Goal: Task Accomplishment & Management: Manage account settings

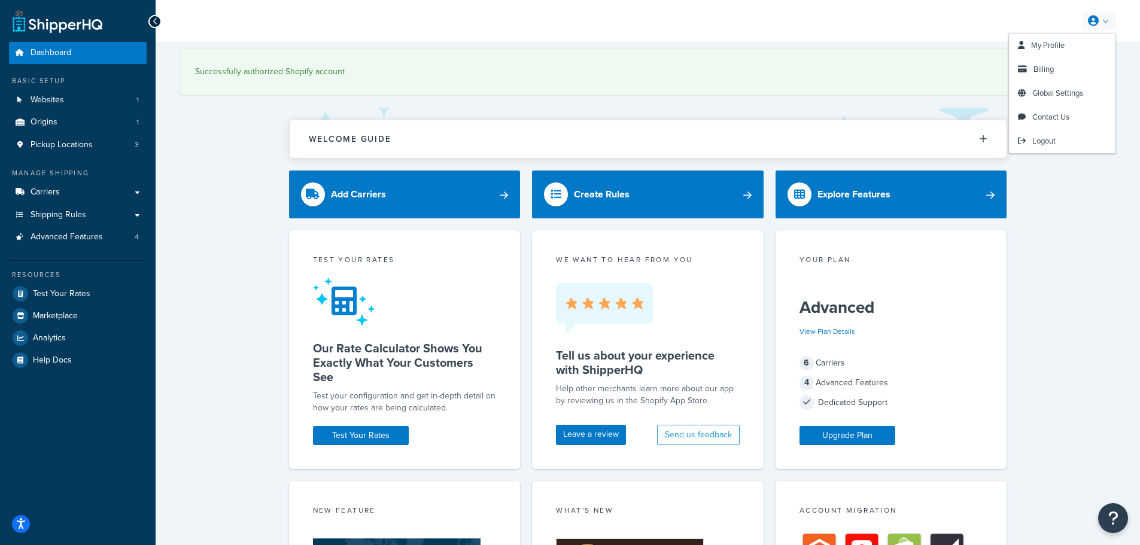
click at [1093, 22] on icon at bounding box center [1093, 21] width 11 height 11
click at [1040, 67] on span "Billing" at bounding box center [1043, 68] width 20 height 11
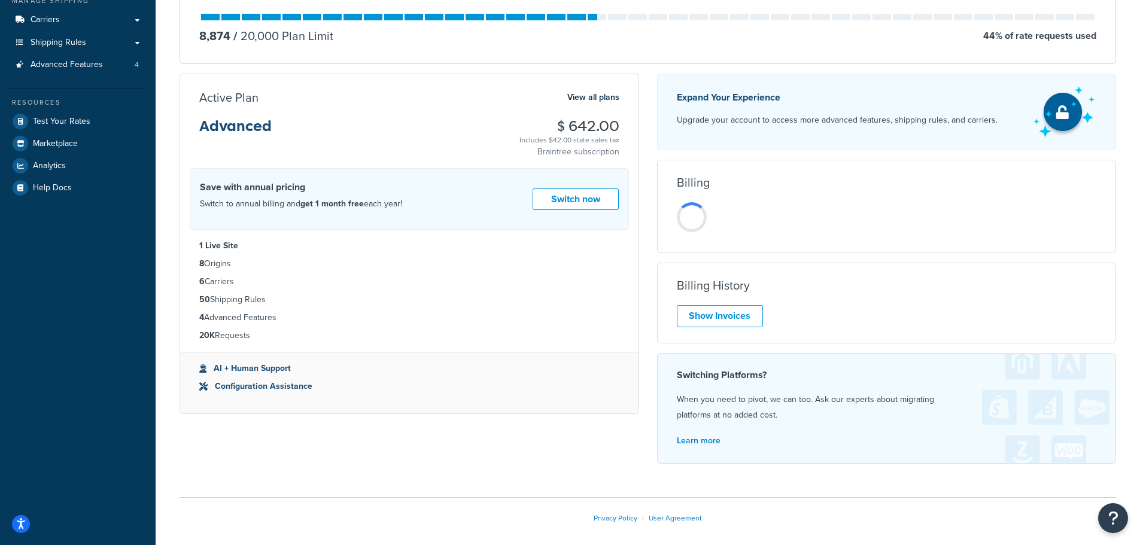
scroll to position [180, 0]
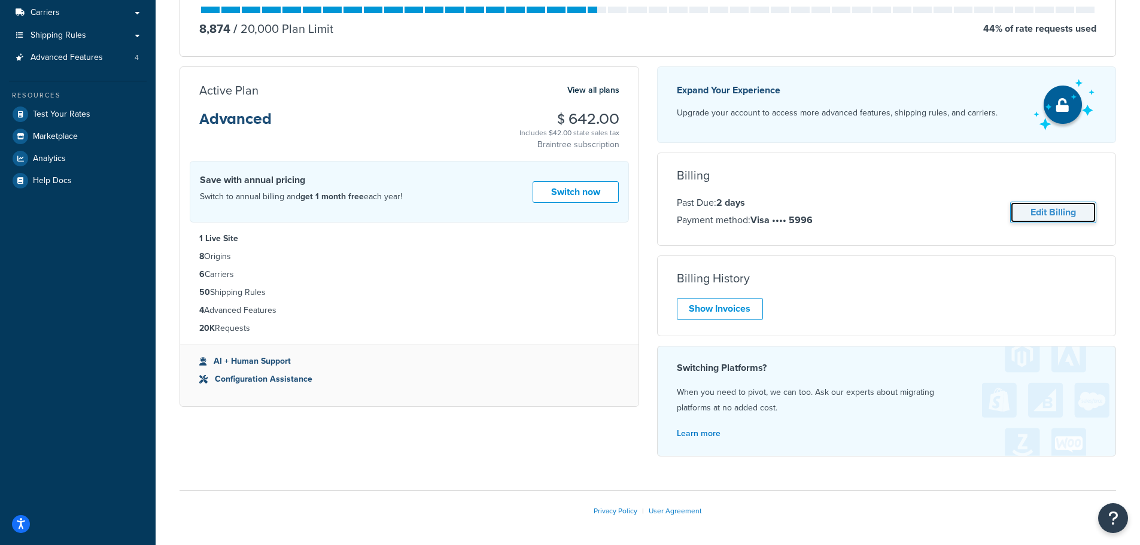
click at [1054, 221] on link "Edit Billing" at bounding box center [1053, 213] width 86 height 22
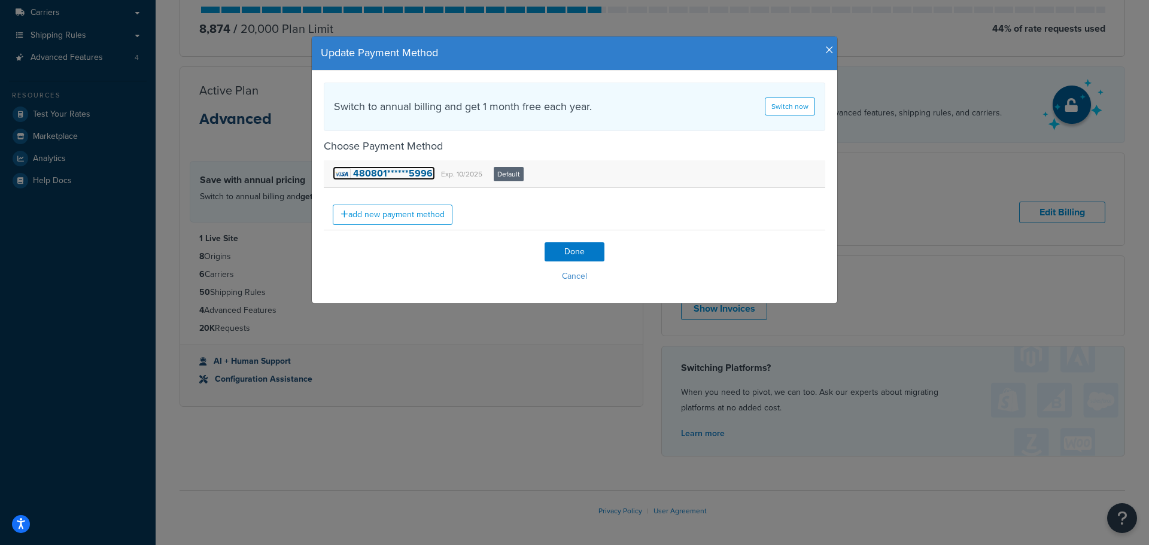
click at [378, 178] on strong "480801******5996" at bounding box center [393, 173] width 80 height 14
click at [396, 219] on link "add new payment method" at bounding box center [393, 215] width 120 height 20
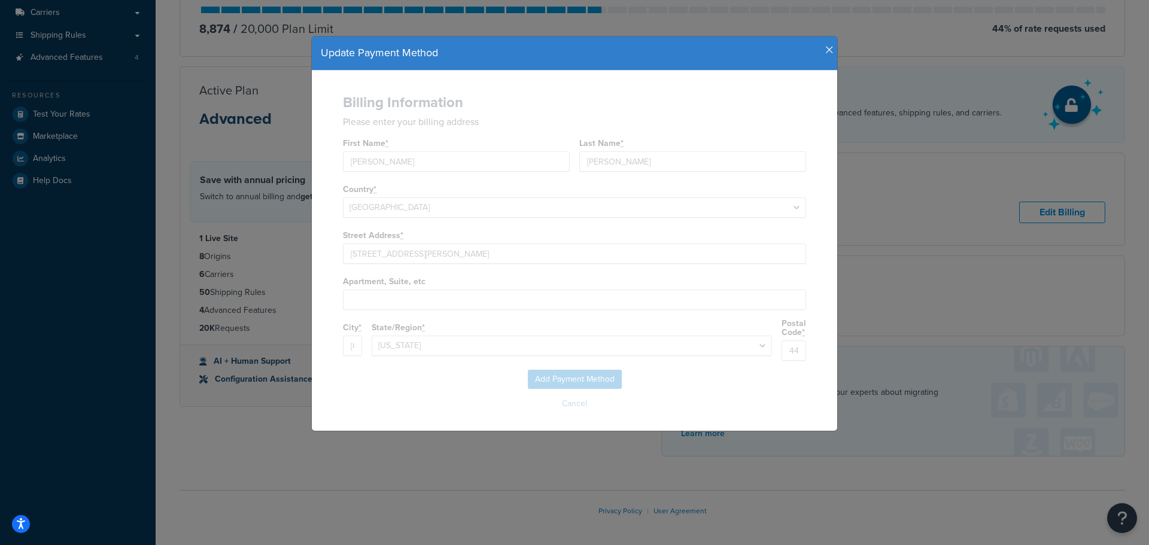
select select
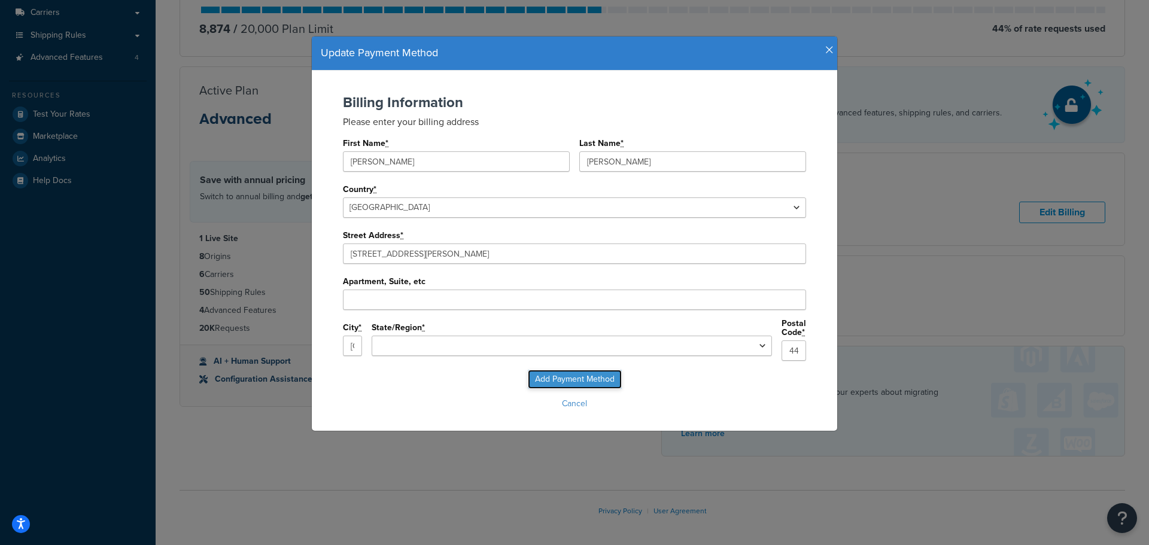
click at [580, 379] on input "Add Payment Method" at bounding box center [575, 379] width 94 height 19
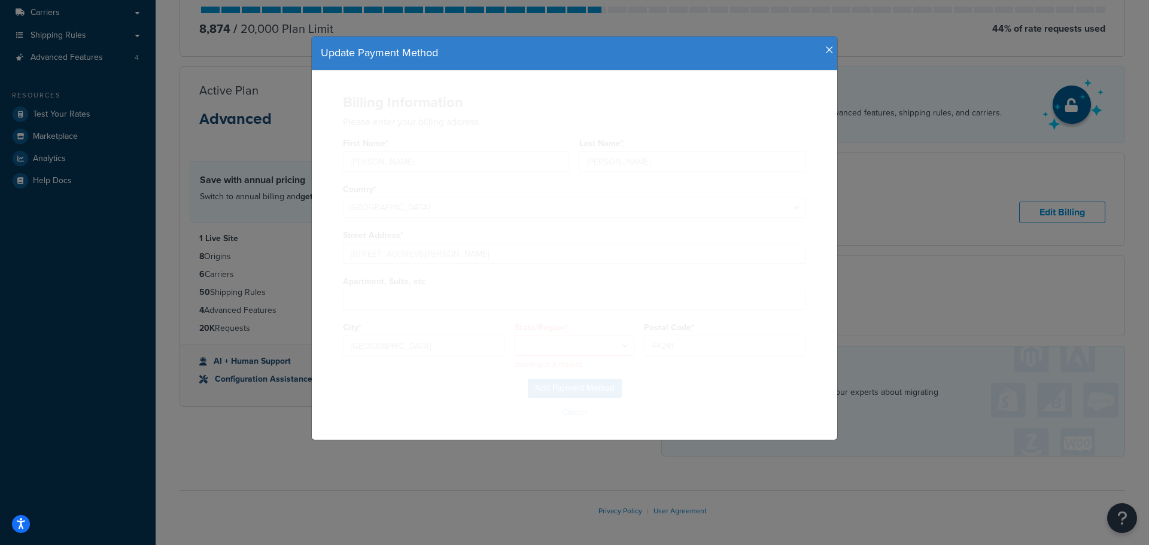
select select "OH"
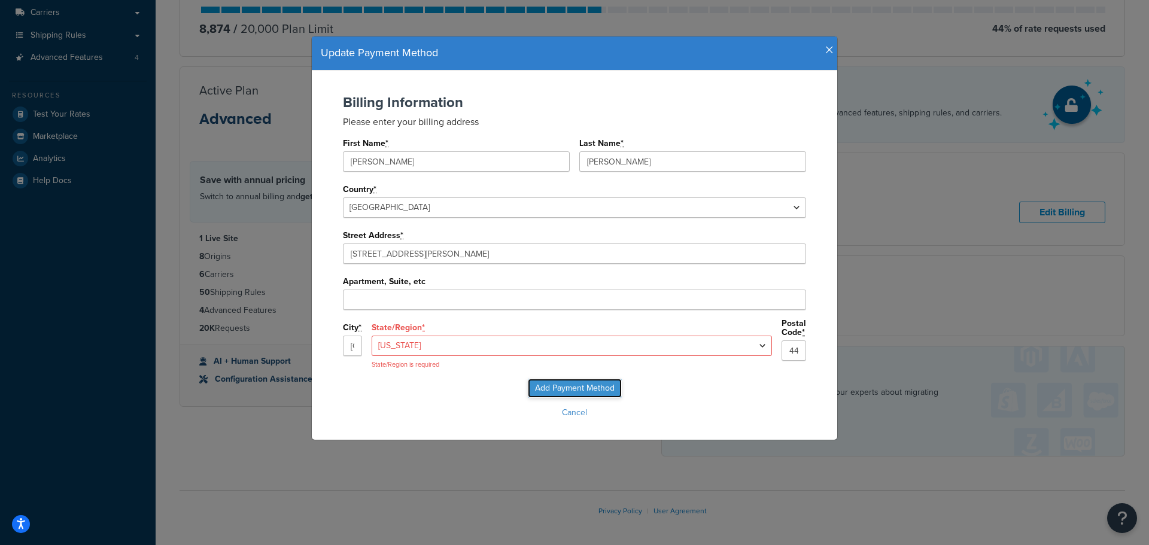
click at [579, 396] on input "Add Payment Method" at bounding box center [575, 388] width 94 height 19
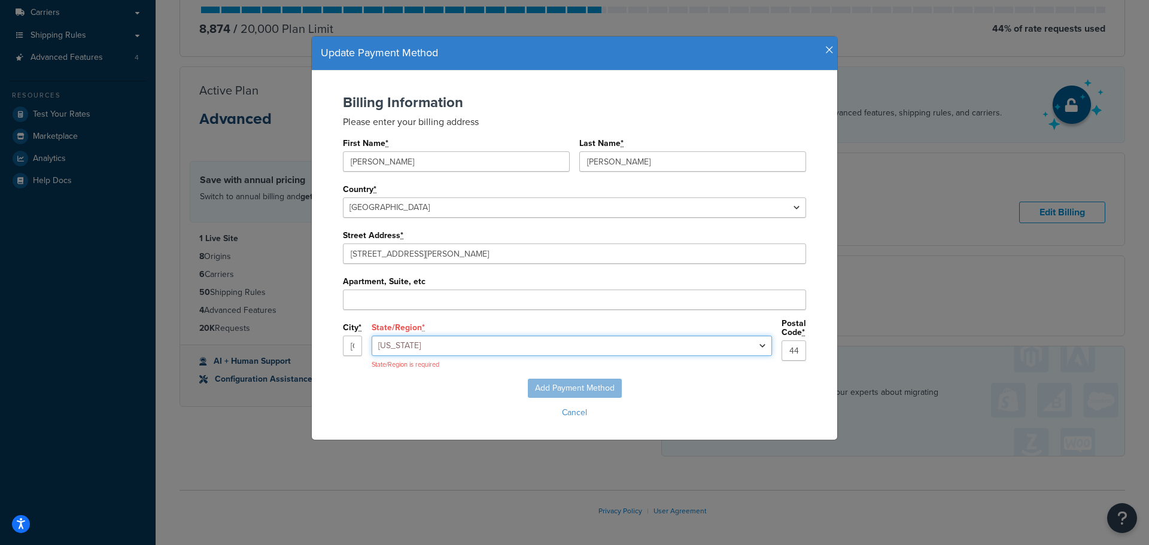
click at [662, 342] on select "Alabama Alaska Arizona Arkansas California Colorado Connecticut Delaware Florid…" at bounding box center [572, 346] width 400 height 20
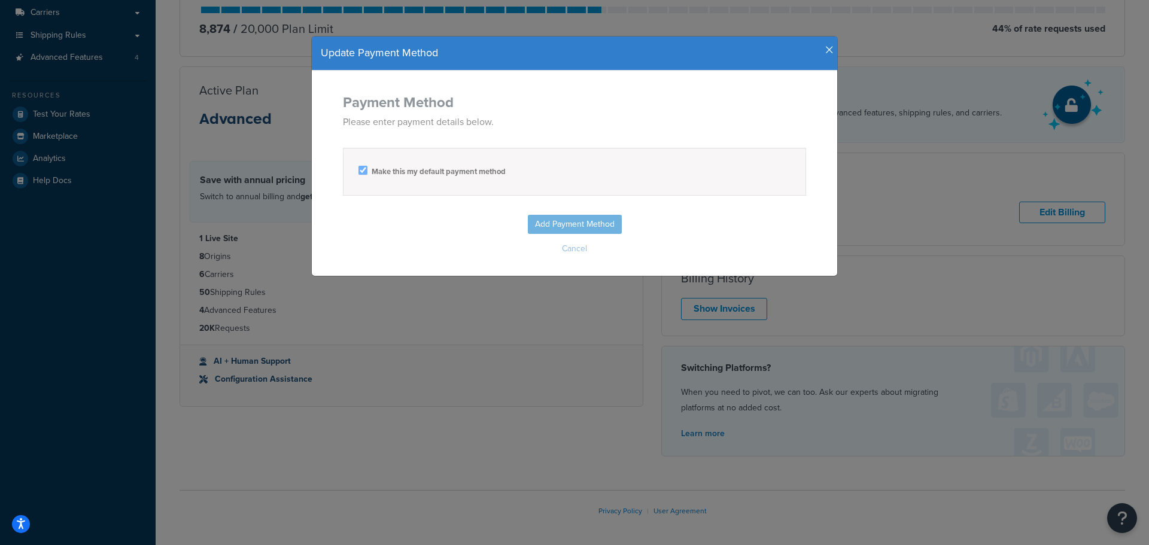
click at [598, 333] on div "Update Payment Method Payment Method Please enter payment details below. Make t…" at bounding box center [574, 272] width 1149 height 545
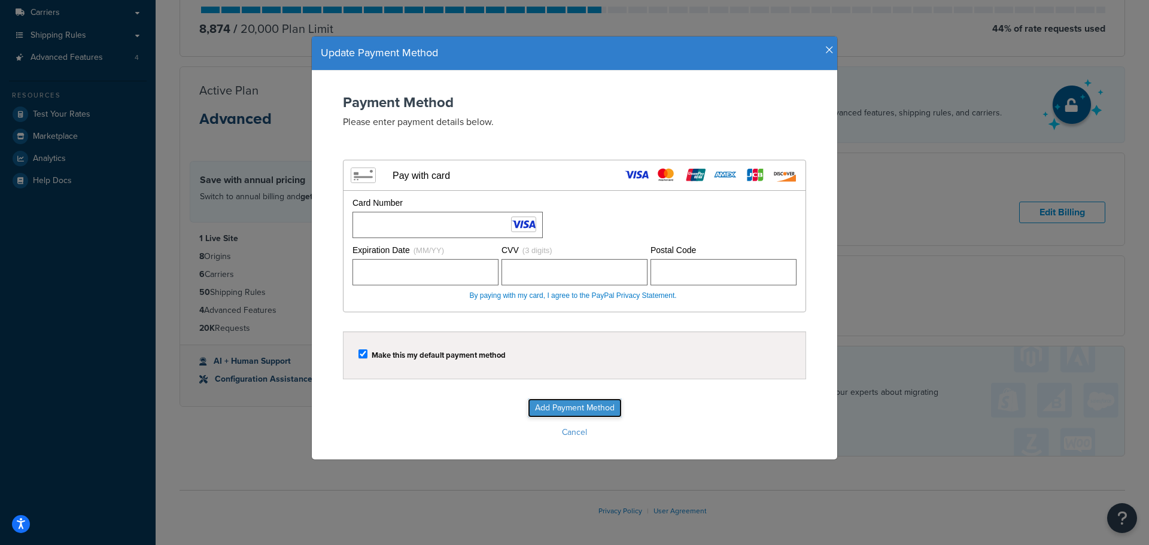
click at [565, 402] on input "Add Payment Method" at bounding box center [575, 407] width 94 height 19
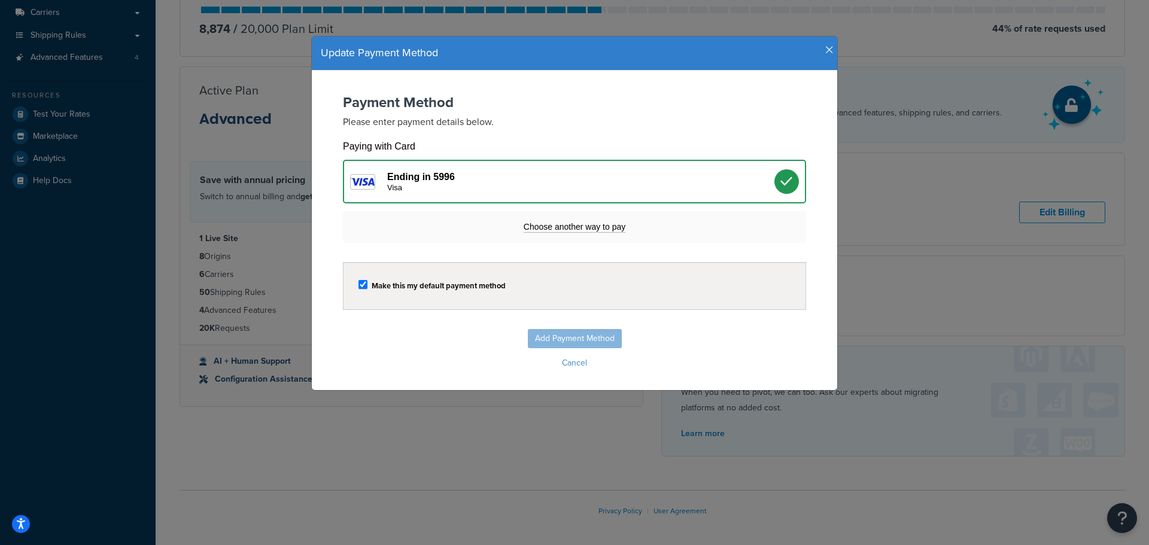
click at [554, 343] on div "Add Payment Method Cancel" at bounding box center [574, 350] width 501 height 43
click at [553, 342] on div "Add Payment Method Cancel" at bounding box center [574, 350] width 501 height 43
click at [774, 175] on div at bounding box center [786, 181] width 25 height 25
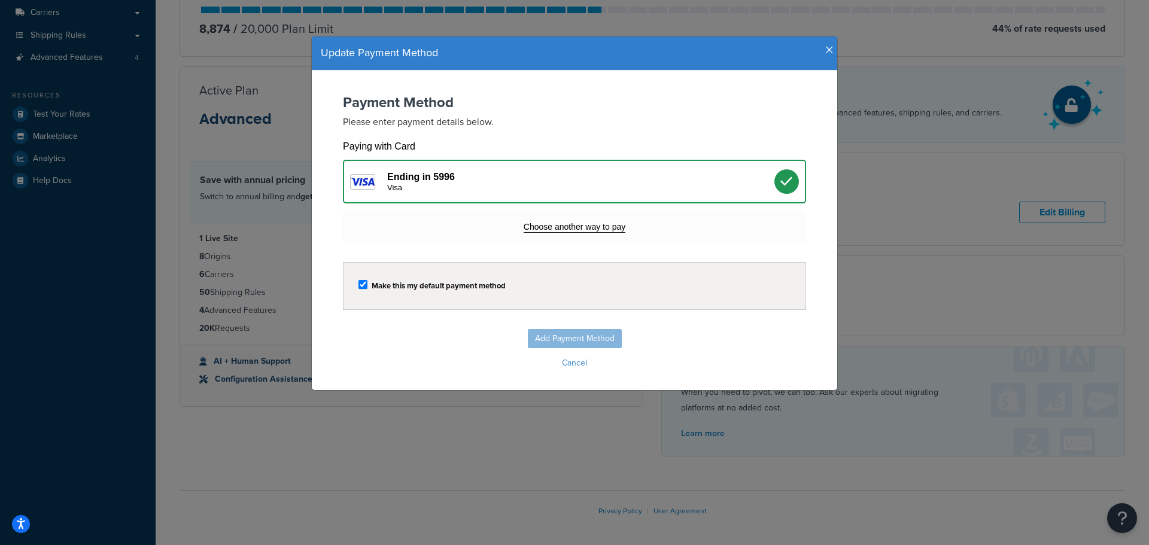
click at [591, 222] on span "Choose another way to pay" at bounding box center [575, 227] width 102 height 11
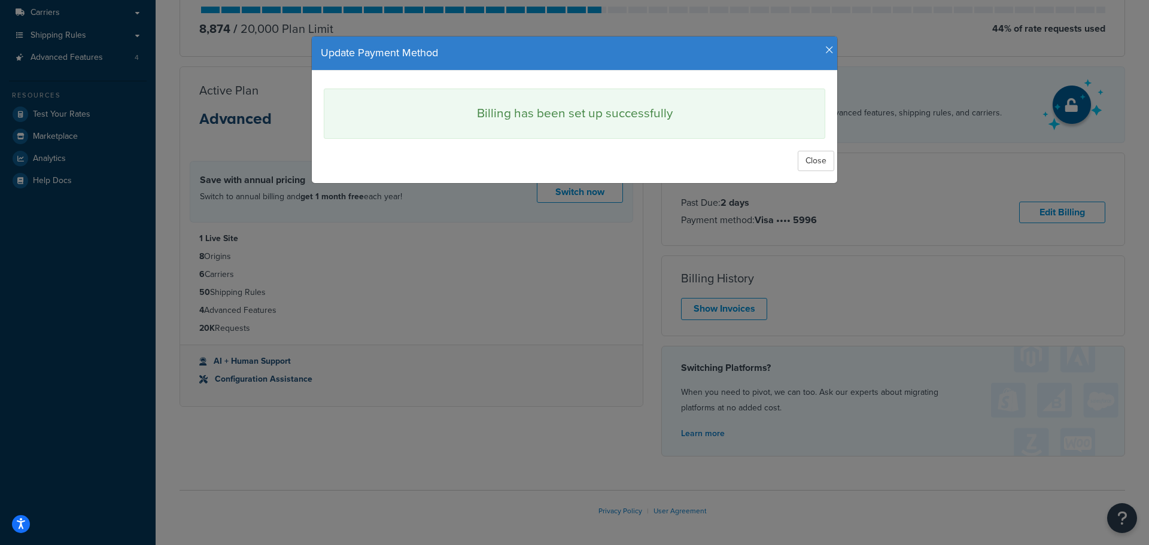
click at [825, 49] on icon "button" at bounding box center [829, 50] width 8 height 11
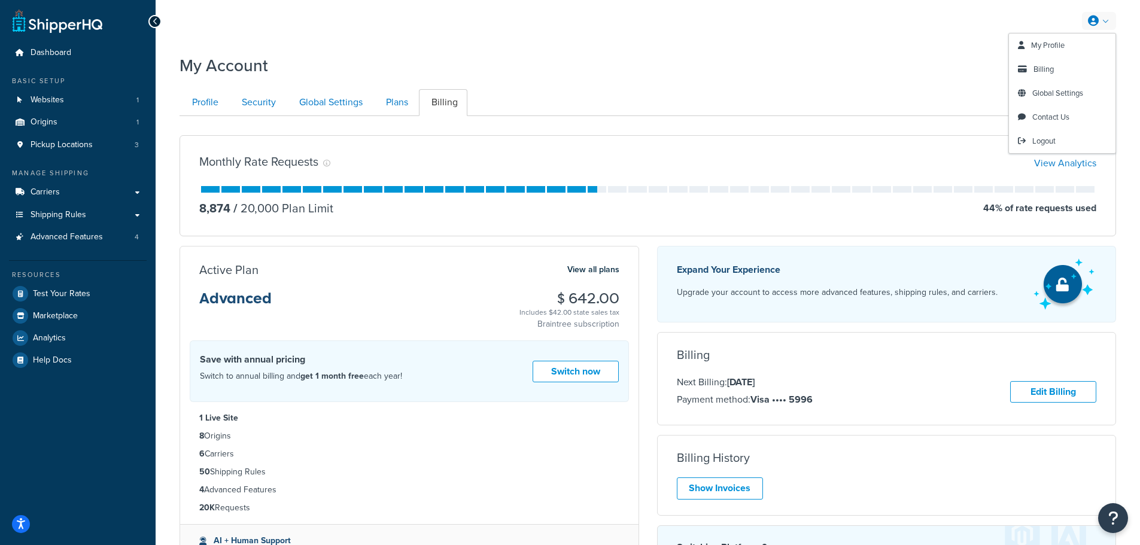
click at [1110, 22] on link at bounding box center [1099, 21] width 34 height 18
